Goal: Task Accomplishment & Management: Use online tool/utility

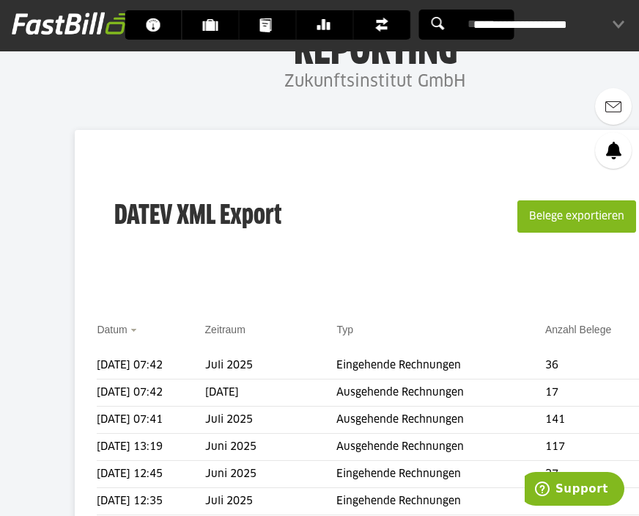
scroll to position [70, 0]
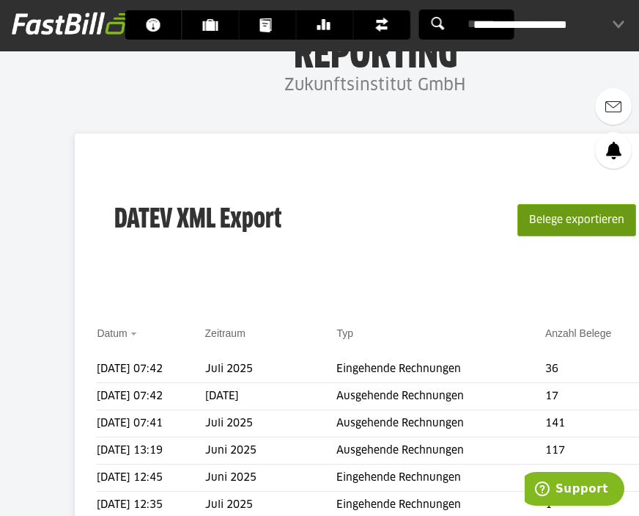
click at [562, 229] on button "Belege exportieren" at bounding box center [577, 220] width 119 height 32
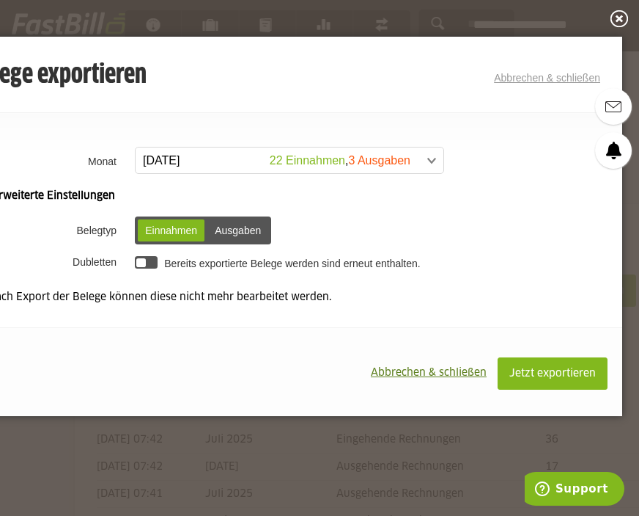
click at [325, 161] on span at bounding box center [282, 160] width 308 height 26
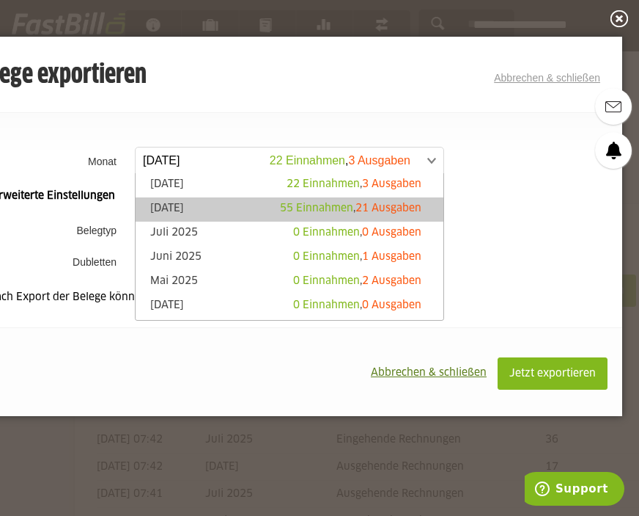
click at [270, 204] on link "[DATE] 55 Einnahmen , 21 Ausgaben" at bounding box center [289, 209] width 293 height 17
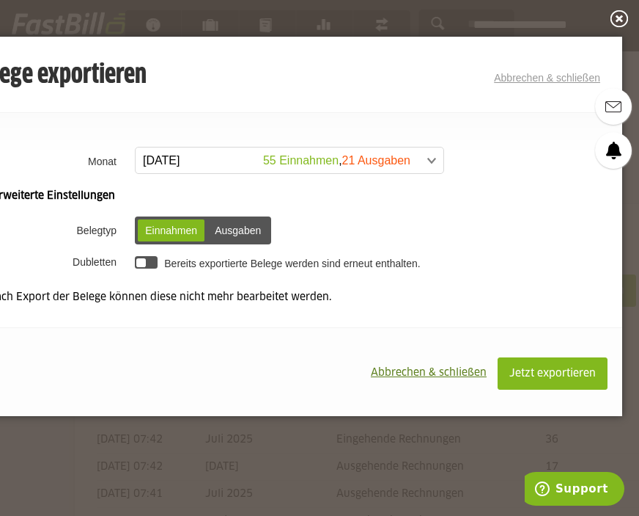
click at [148, 260] on div at bounding box center [146, 262] width 23 height 12
click at [546, 375] on span "Jetzt exportieren" at bounding box center [553, 373] width 87 height 10
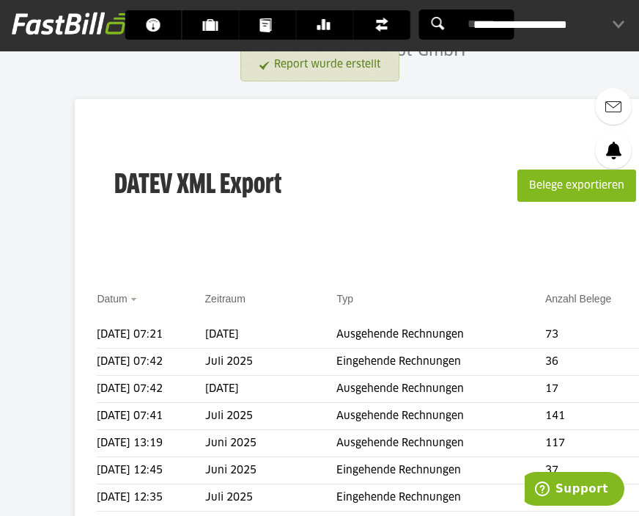
scroll to position [106, 0]
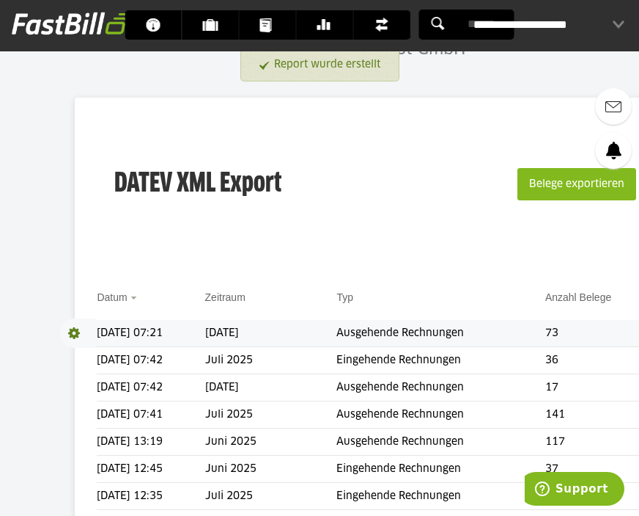
click at [76, 329] on span at bounding box center [78, 332] width 37 height 29
click at [89, 349] on link "Download" at bounding box center [99, 352] width 78 height 17
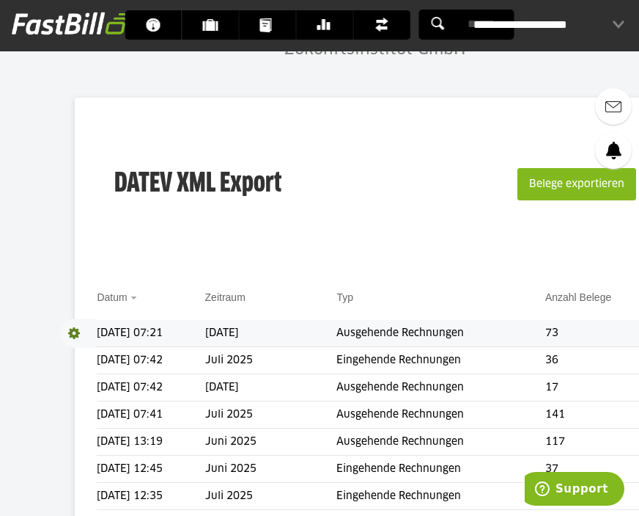
click at [189, 125] on div "DATEV XML Export Belege exportieren" at bounding box center [375, 193] width 557 height 147
click at [557, 180] on button "Belege exportieren" at bounding box center [577, 184] width 119 height 32
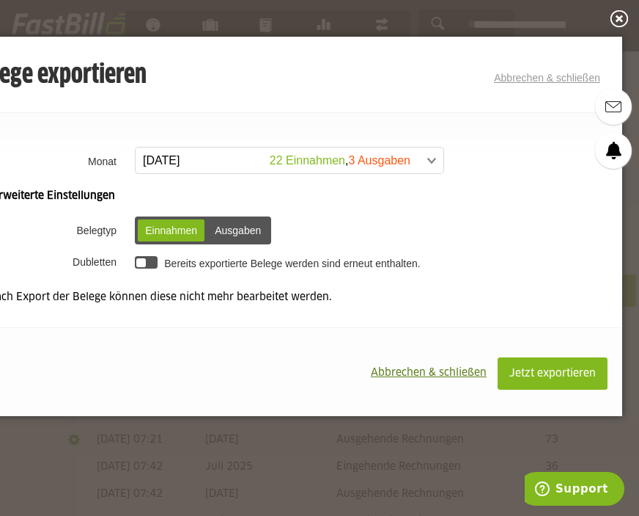
click at [281, 155] on span at bounding box center [282, 160] width 308 height 26
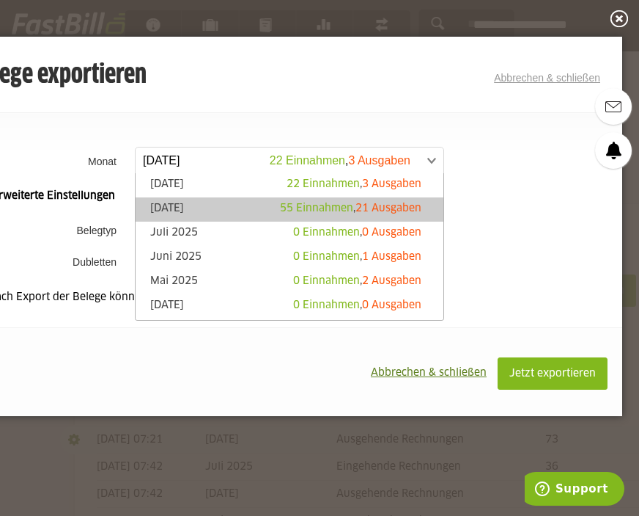
click at [284, 210] on span "55 Einnahmen" at bounding box center [316, 208] width 73 height 10
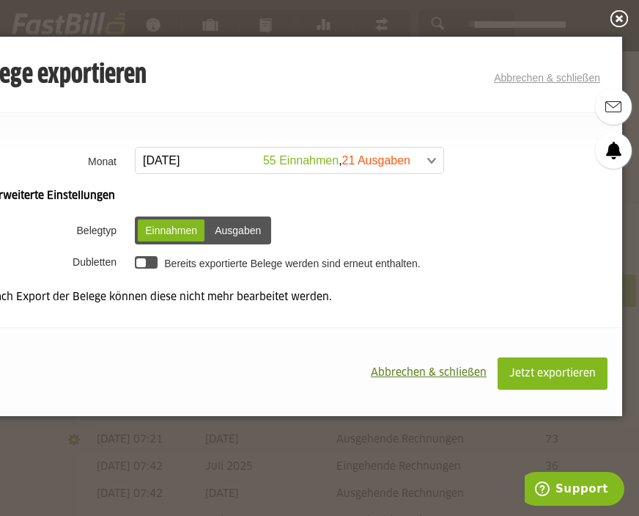
click at [254, 224] on div "Ausgaben" at bounding box center [238, 230] width 61 height 22
click at [151, 260] on div at bounding box center [146, 262] width 23 height 12
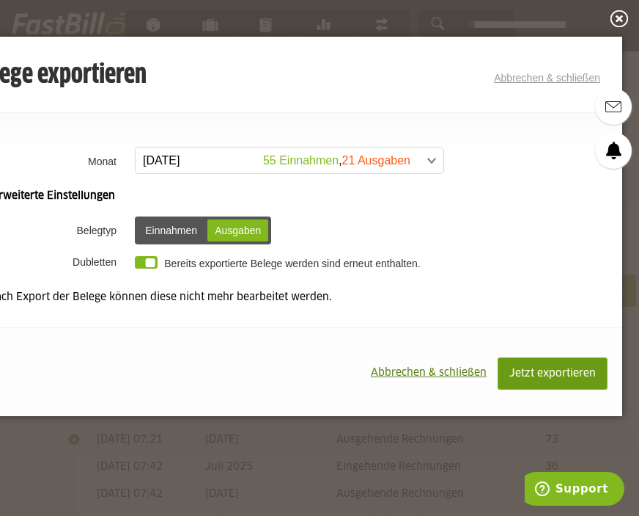
click at [560, 364] on button "Jetzt exportieren" at bounding box center [553, 373] width 110 height 32
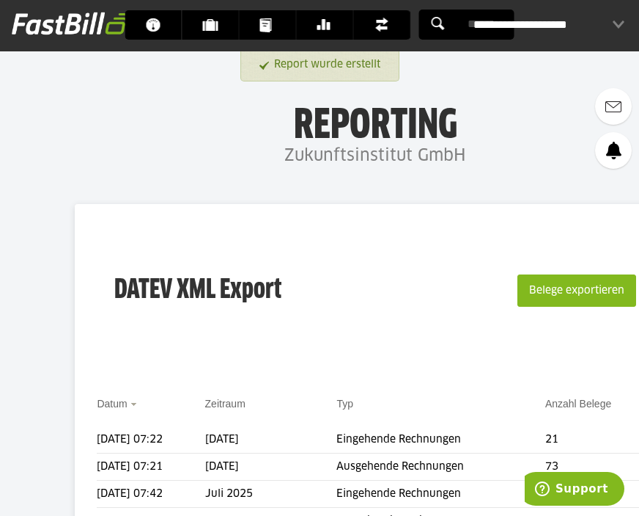
click at [488, 142] on h4 "Zukunftsinstitut GmbH" at bounding box center [375, 156] width 751 height 29
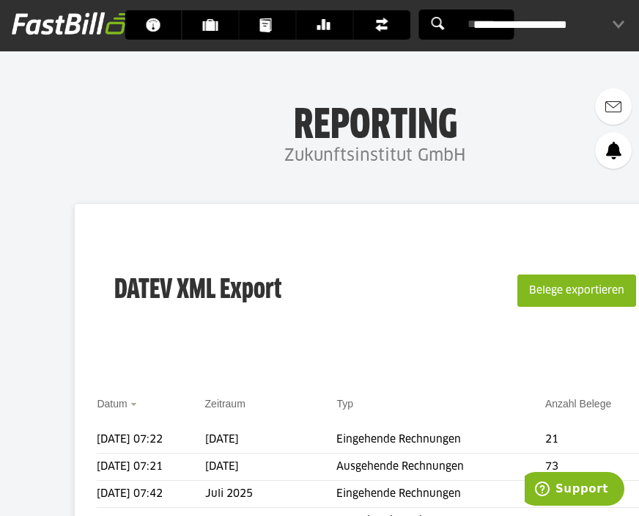
click at [540, 149] on h4 "Zukunftsinstitut GmbH" at bounding box center [375, 156] width 751 height 29
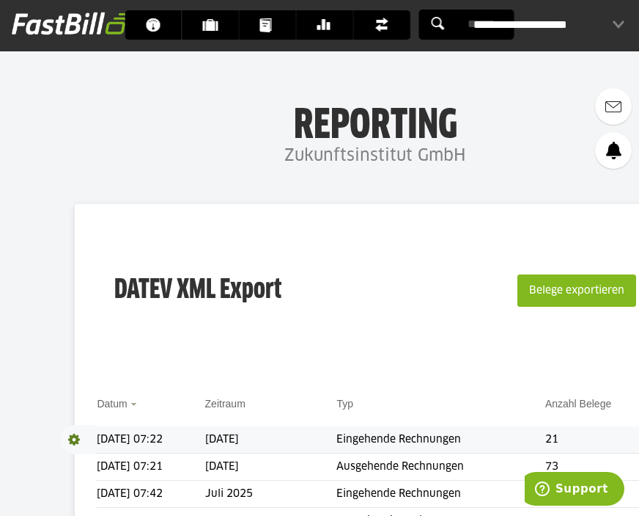
click at [76, 436] on span at bounding box center [78, 439] width 37 height 29
click at [106, 455] on link "Download" at bounding box center [99, 458] width 78 height 17
